Goal: Task Accomplishment & Management: Use online tool/utility

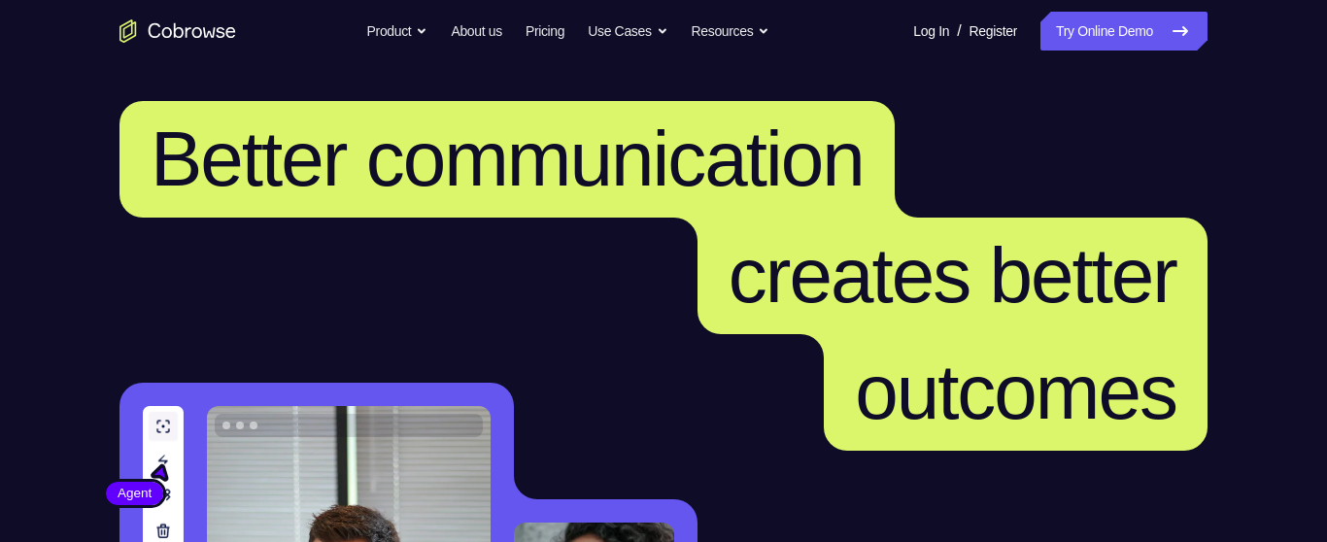
click at [1088, 30] on link "Try Online Demo" at bounding box center [1124, 31] width 167 height 39
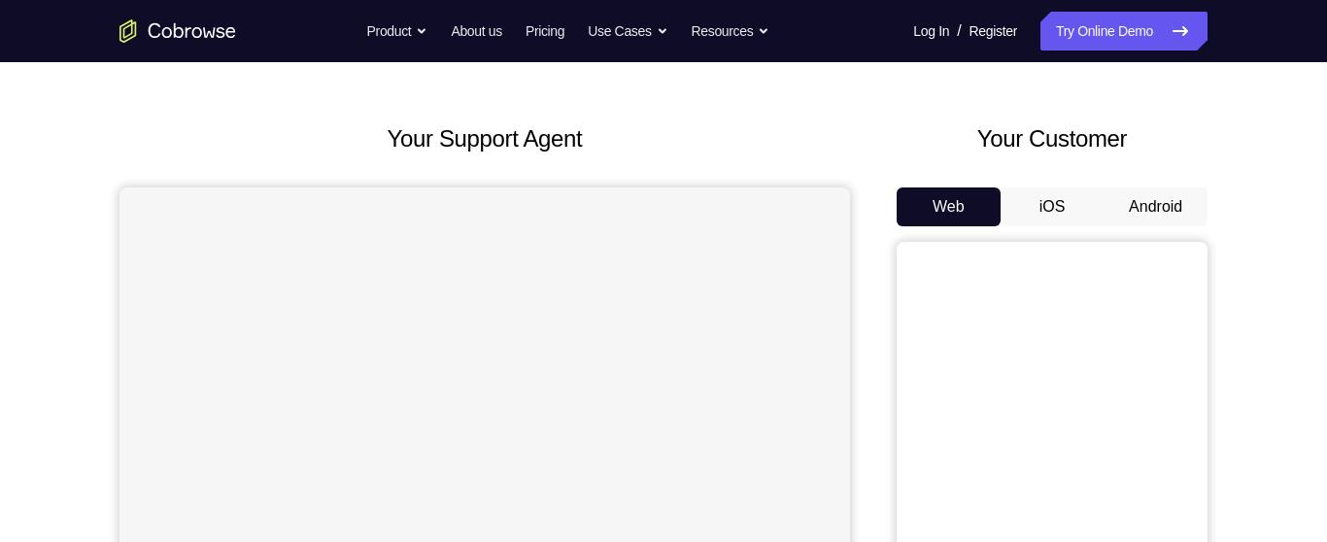
scroll to position [65, 0]
click at [1150, 194] on button "Android" at bounding box center [1156, 207] width 104 height 39
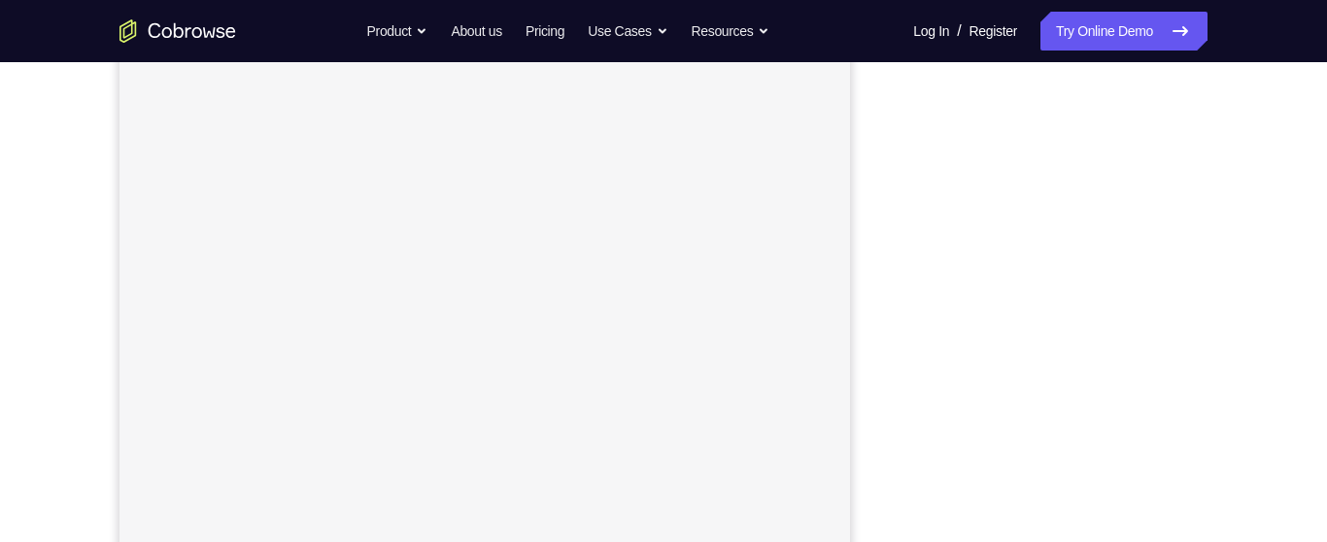
scroll to position [332, 0]
click at [1117, 37] on link "Try Online Demo" at bounding box center [1124, 31] width 167 height 39
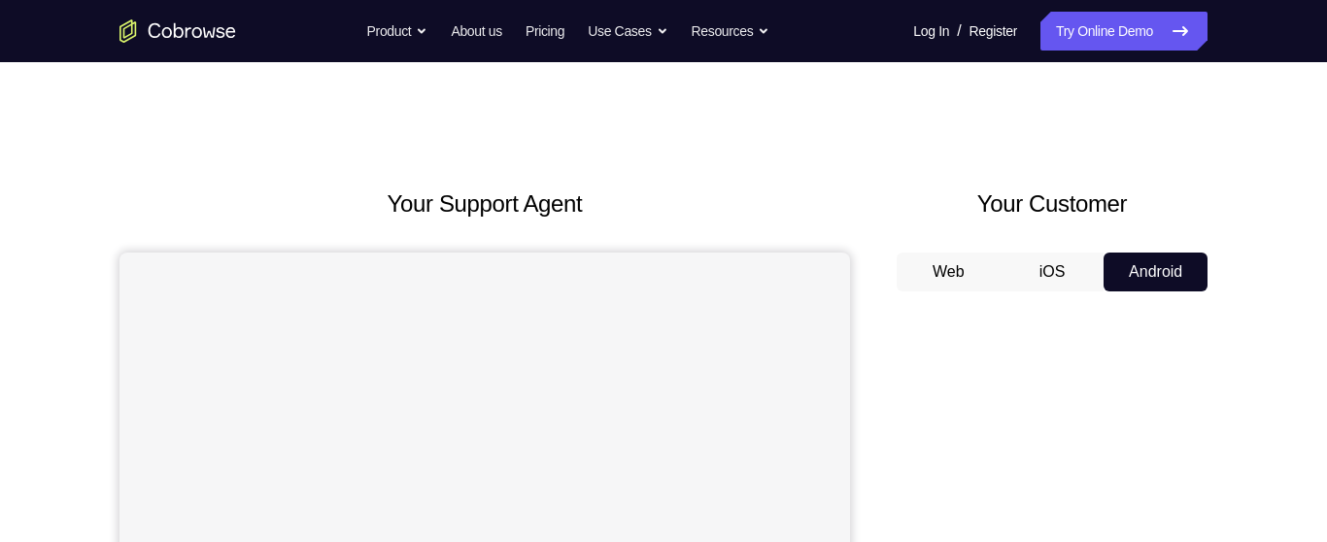
click at [1152, 267] on button "Android" at bounding box center [1156, 272] width 104 height 39
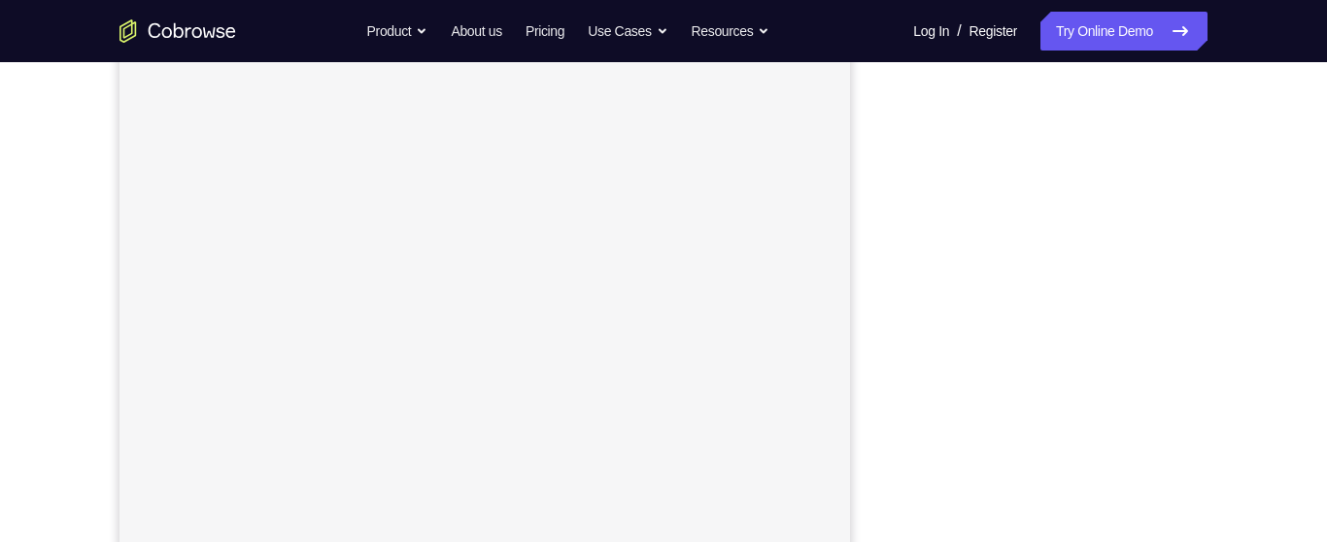
scroll to position [352, 0]
click at [1240, 257] on div "Your Support Agent Your Customer Web iOS Android Next Steps We’d be happy to gi…" at bounding box center [664, 351] width 1244 height 1282
click at [1073, 40] on link "Try Online Demo" at bounding box center [1124, 31] width 167 height 39
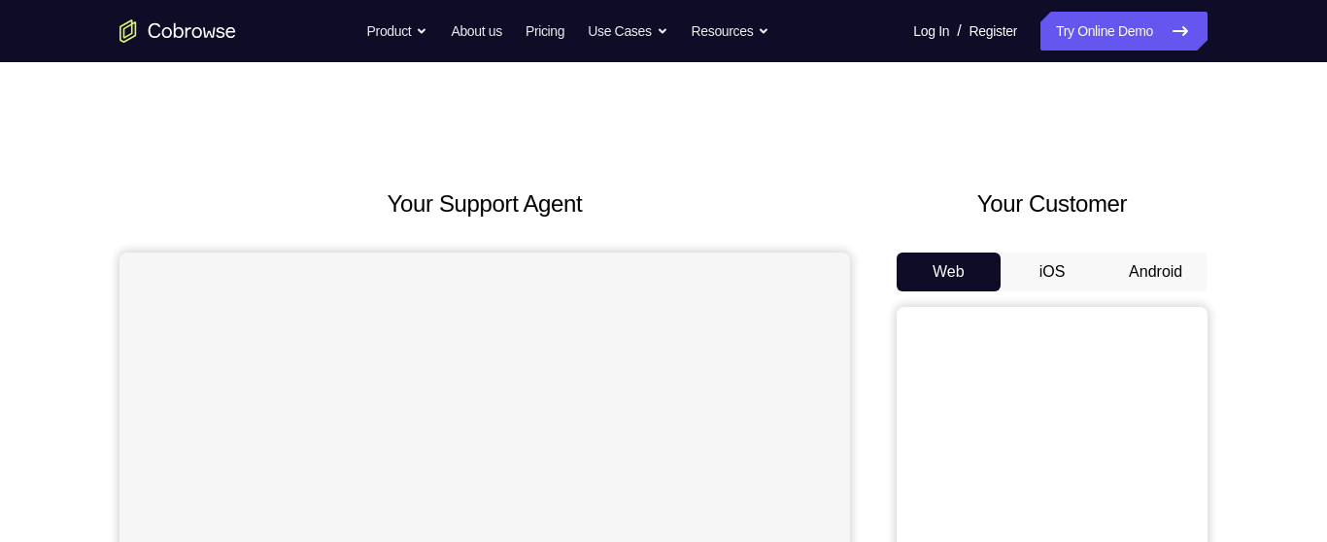
click at [1154, 272] on button "Android" at bounding box center [1156, 272] width 104 height 39
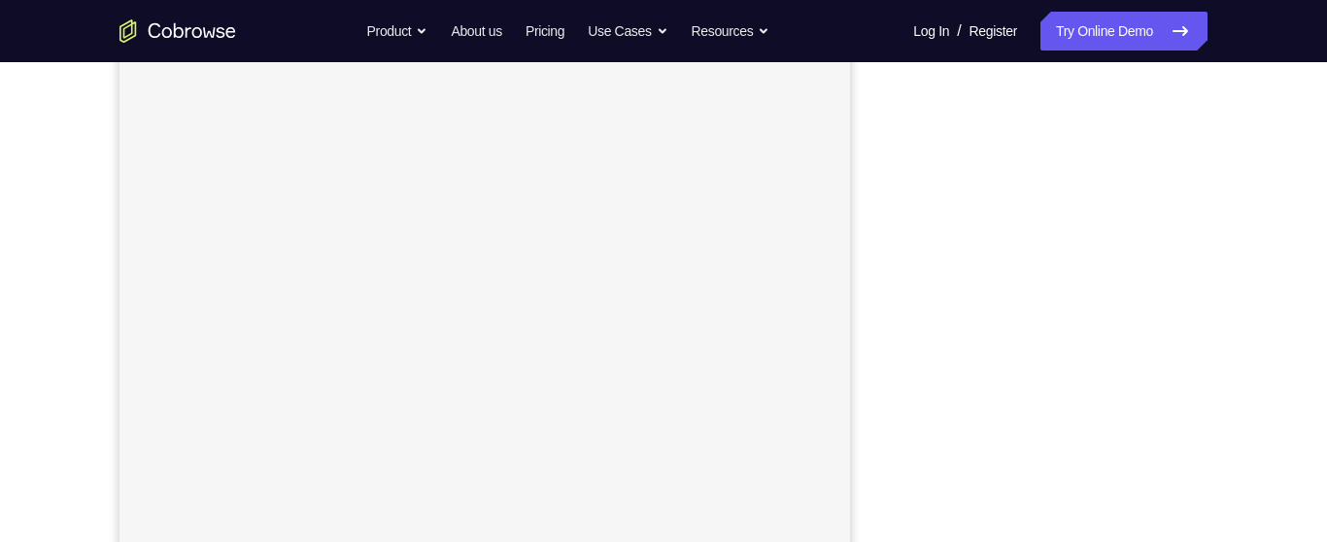
scroll to position [280, 0]
click at [1237, 288] on div "Your Support Agent Your Customer Web iOS Android Next Steps We’d be happy to gi…" at bounding box center [664, 423] width 1244 height 1282
click at [1264, 308] on div "Your Support Agent Your Customer Web iOS Android Next Steps We’d be happy to gi…" at bounding box center [664, 466] width 1244 height 1282
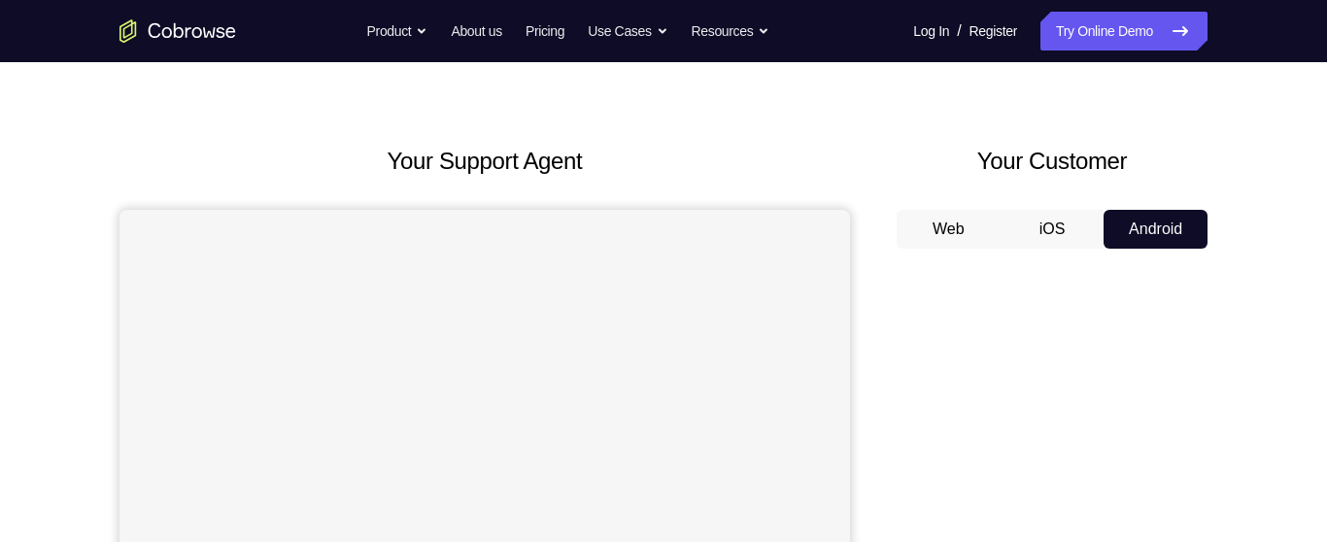
scroll to position [40, 0]
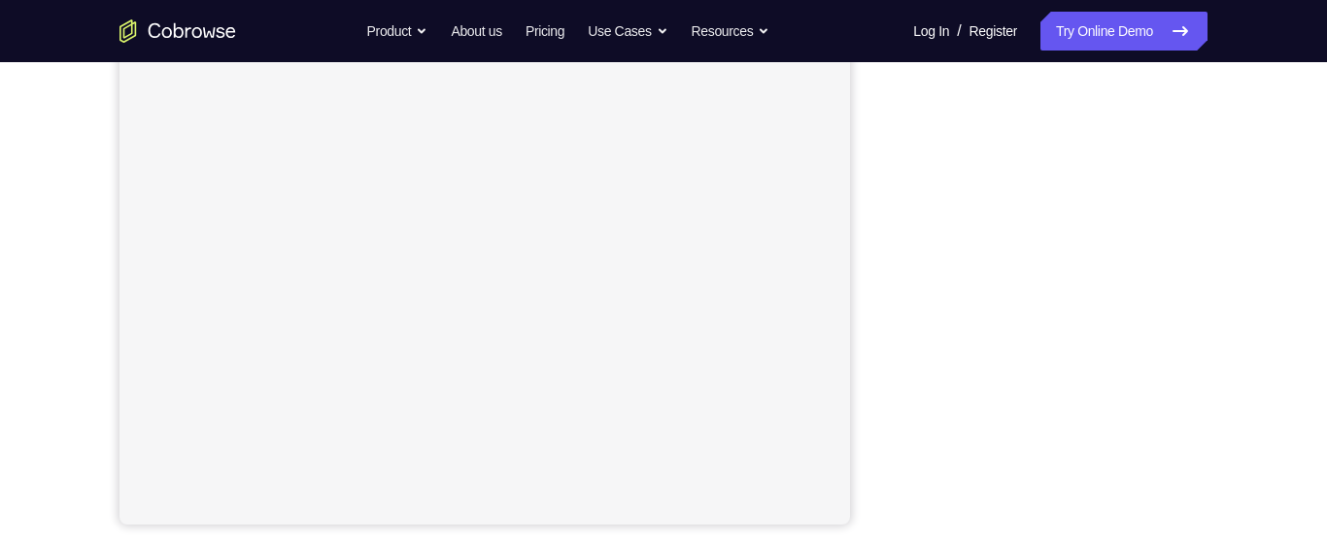
click at [1232, 216] on div "Your Support Agent Your Customer Web iOS Android Next Steps We’d be happy to gi…" at bounding box center [664, 324] width 1244 height 1282
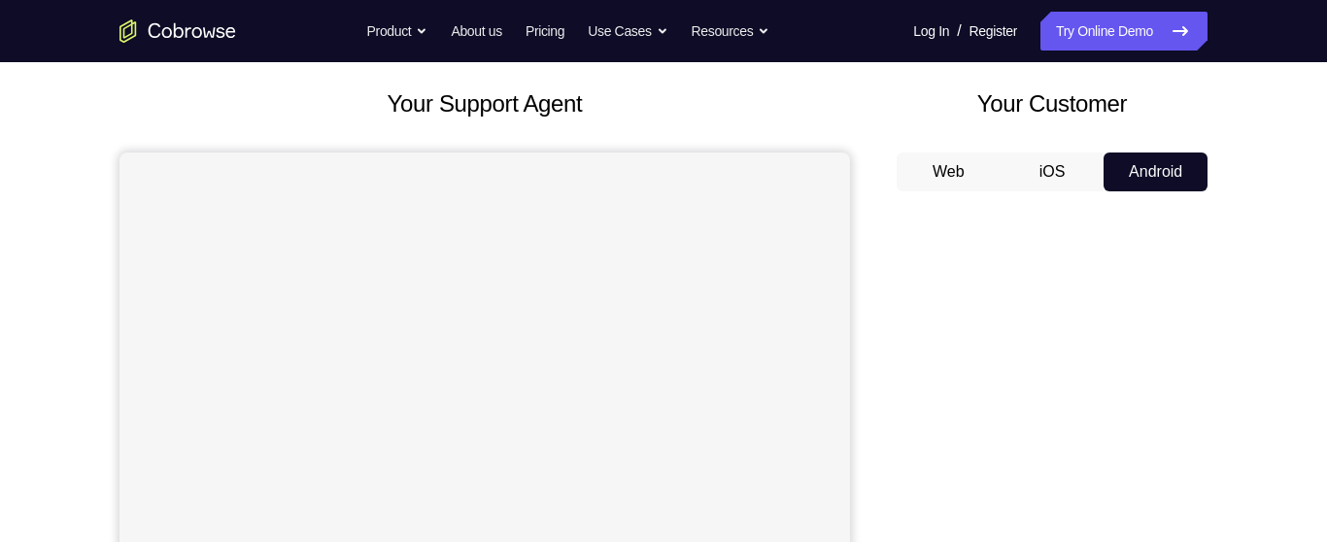
scroll to position [99, 0]
click at [1155, 179] on button "Android" at bounding box center [1156, 173] width 104 height 39
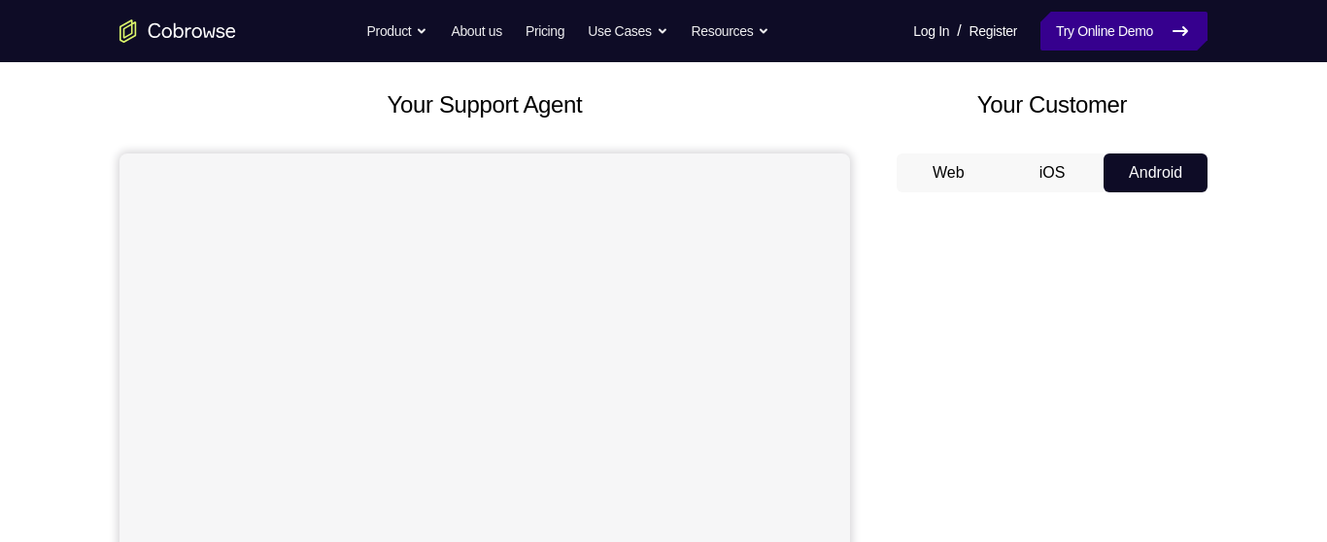
click at [1112, 34] on link "Try Online Demo" at bounding box center [1124, 31] width 167 height 39
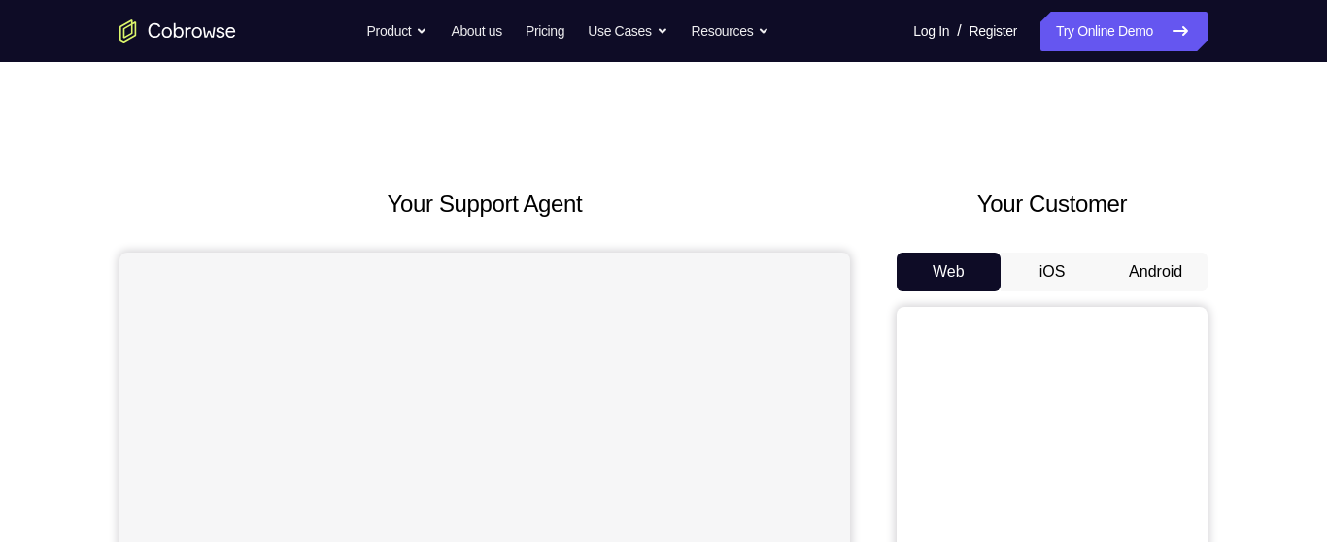
click at [1172, 275] on button "Android" at bounding box center [1156, 272] width 104 height 39
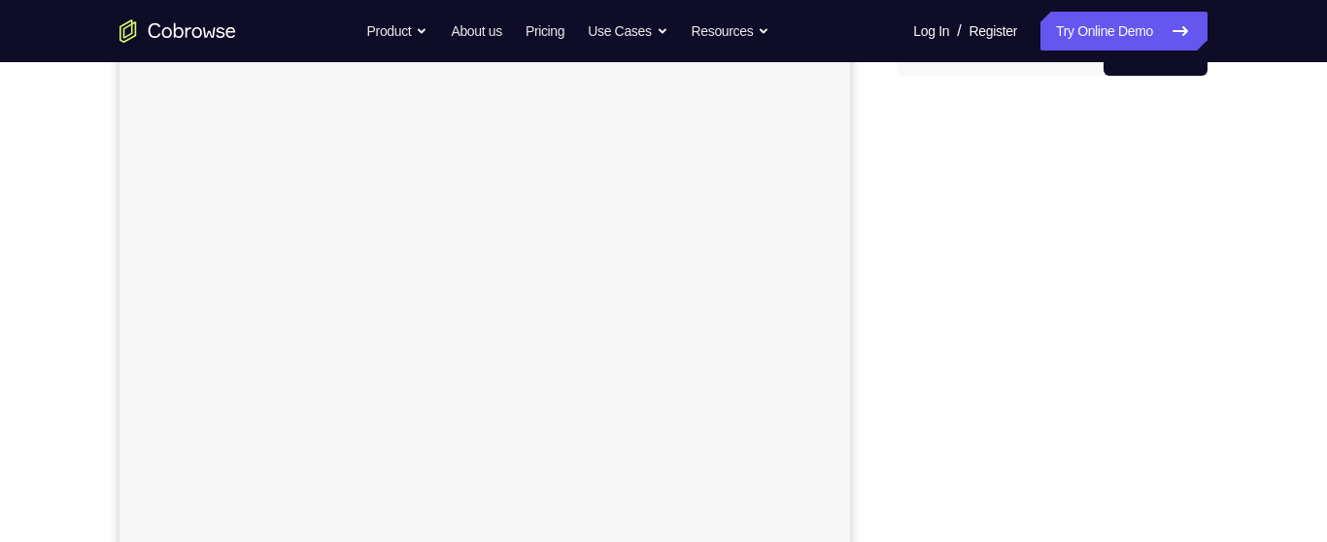
scroll to position [211, 0]
click at [1251, 236] on div "Your Support Agent Your Customer Web iOS Android Next Steps We’d be happy to gi…" at bounding box center [664, 492] width 1244 height 1282
click at [1236, 289] on div "Your Support Agent Your Customer Web iOS Android Next Steps We’d be happy to gi…" at bounding box center [664, 425] width 1244 height 1282
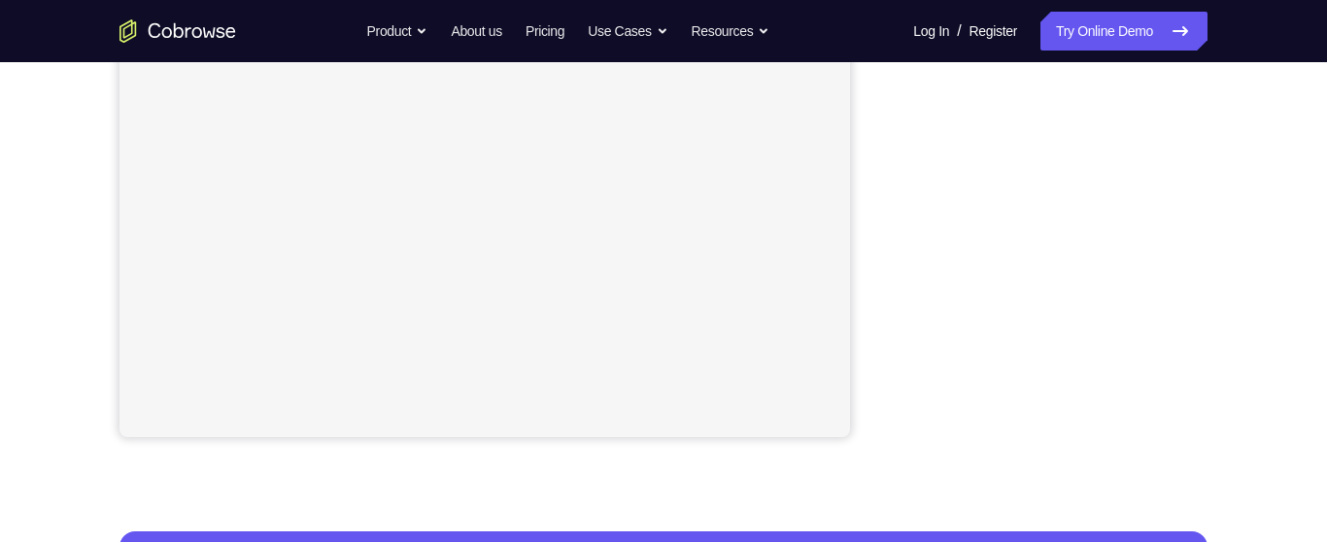
click at [1237, 255] on div "Your Support Agent Your Customer Web iOS Android Next Steps We’d be happy to gi…" at bounding box center [664, 237] width 1244 height 1282
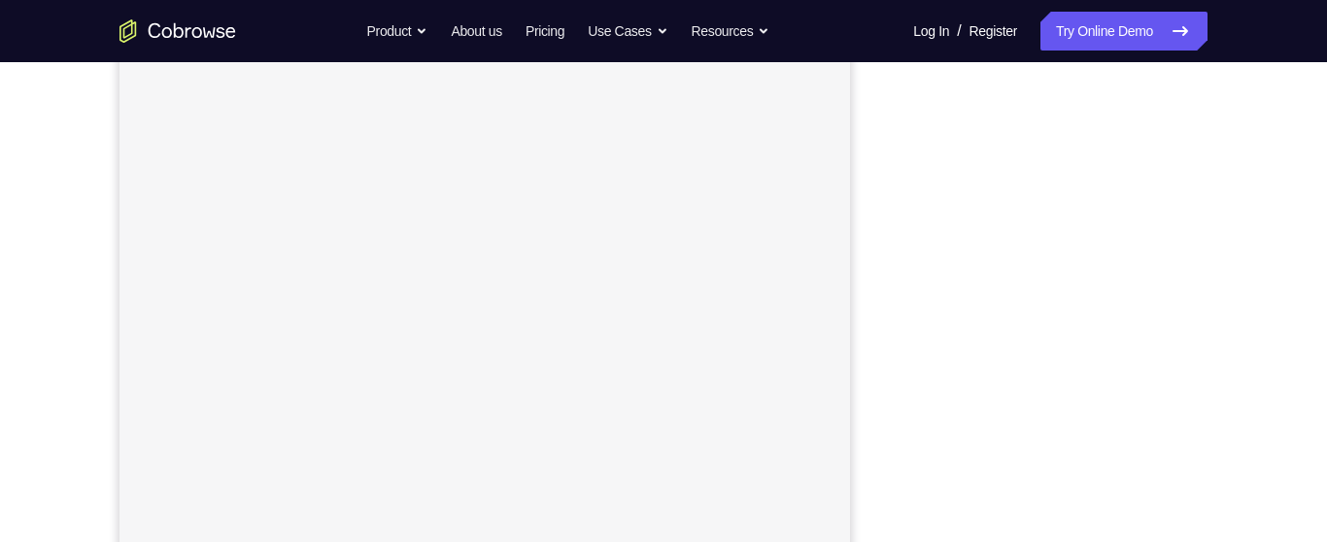
scroll to position [314, 0]
click at [1127, 29] on link "Try Online Demo" at bounding box center [1124, 31] width 167 height 39
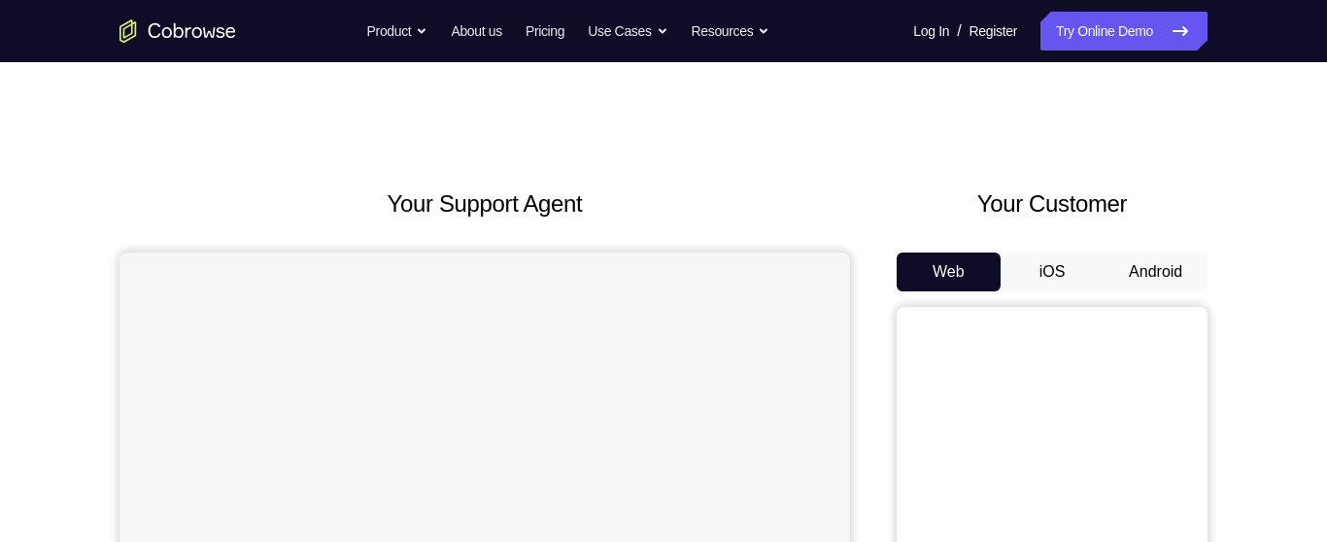
click at [1171, 275] on button "Android" at bounding box center [1156, 272] width 104 height 39
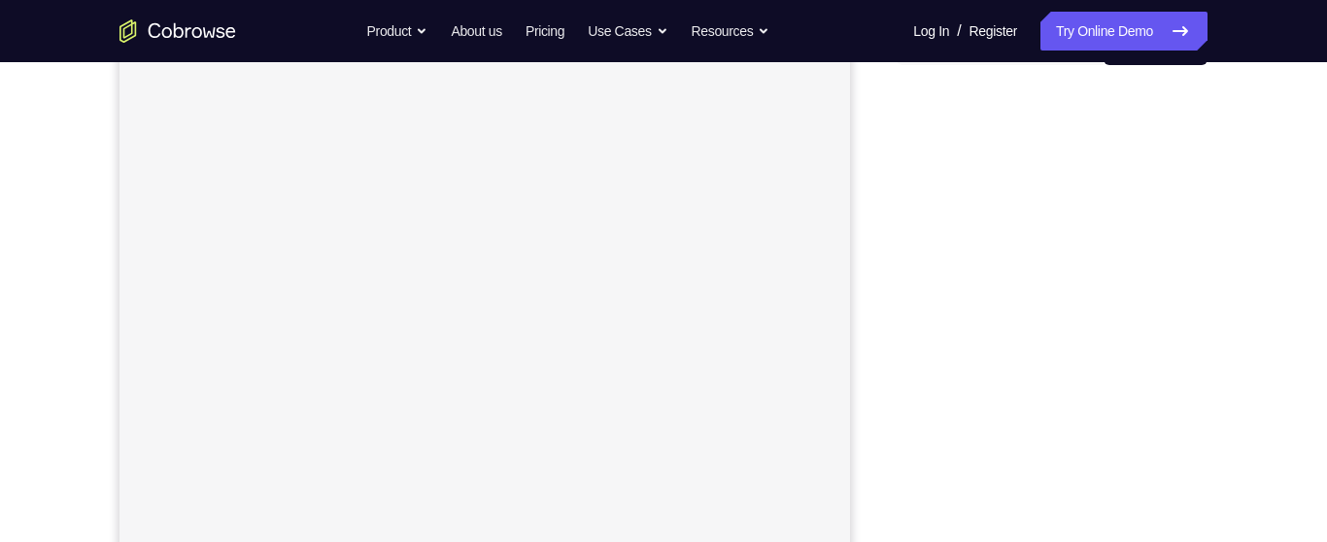
scroll to position [228, 0]
click at [1226, 247] on div "Your Support Agent Your Customer Web iOS Android Next Steps We’d be happy to gi…" at bounding box center [664, 474] width 1244 height 1282
click at [1225, 237] on div "Your Support Agent Your Customer Web iOS Android Next Steps We’d be happy to gi…" at bounding box center [664, 322] width 1244 height 1282
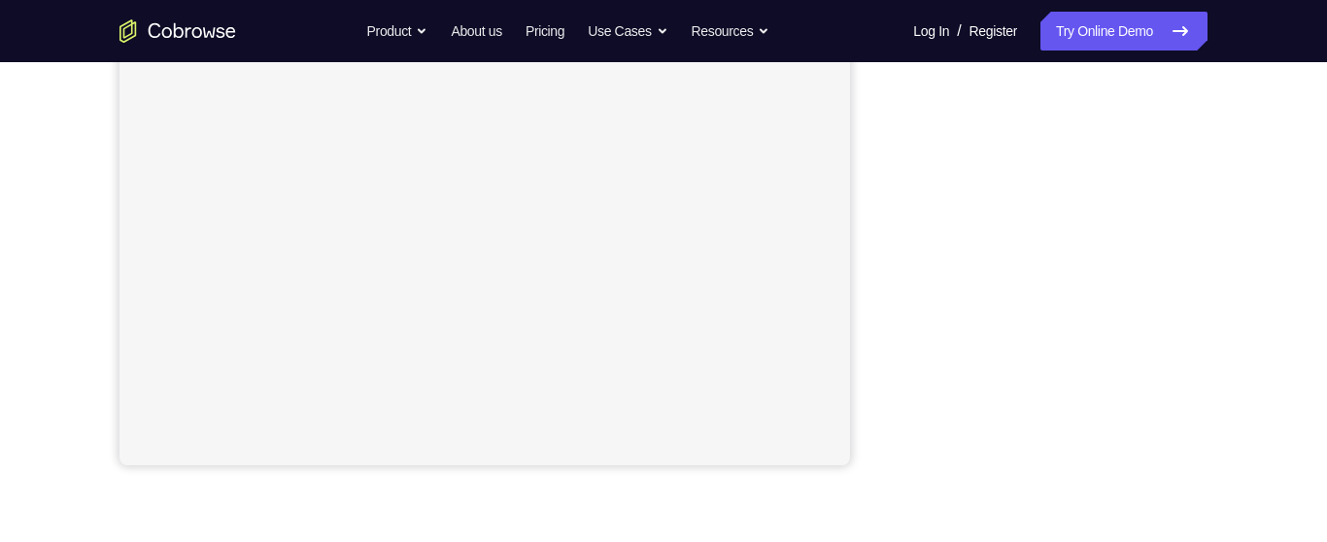
scroll to position [439, 0]
click at [1214, 371] on div "Your Support Agent Your Customer Web iOS Android Next Steps We’d be happy to gi…" at bounding box center [664, 264] width 1244 height 1282
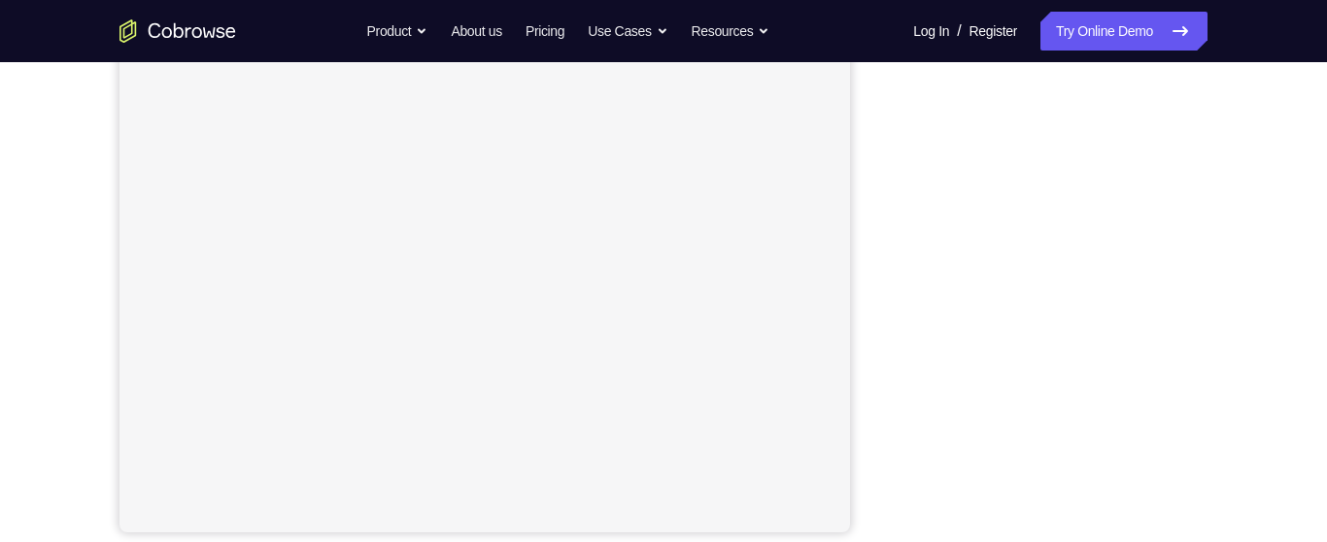
scroll to position [372, 0]
